Goal: Transaction & Acquisition: Purchase product/service

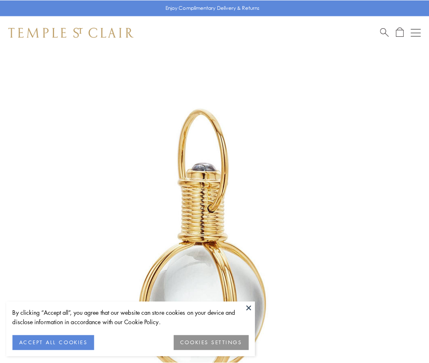
scroll to position [213, 0]
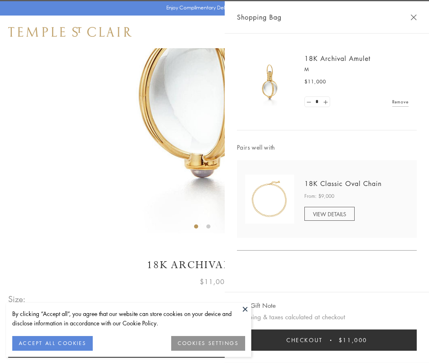
click at [327, 340] on button "Checkout $11,000" at bounding box center [327, 340] width 180 height 21
